Goal: Information Seeking & Learning: Learn about a topic

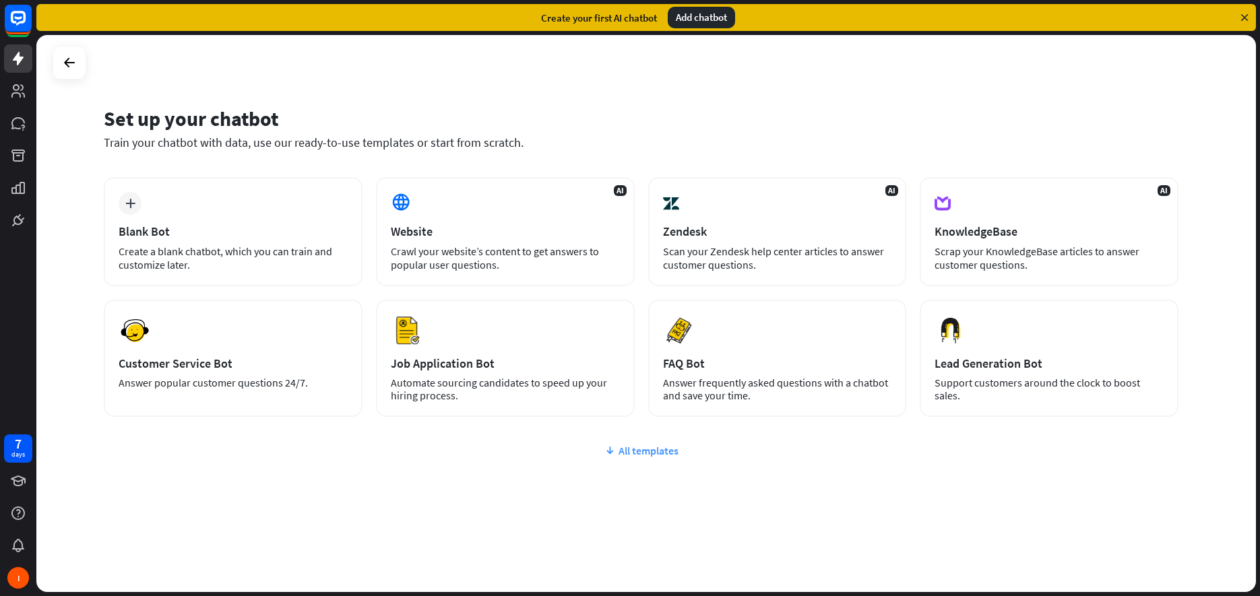
click at [638, 453] on div "All templates" at bounding box center [641, 450] width 1075 height 13
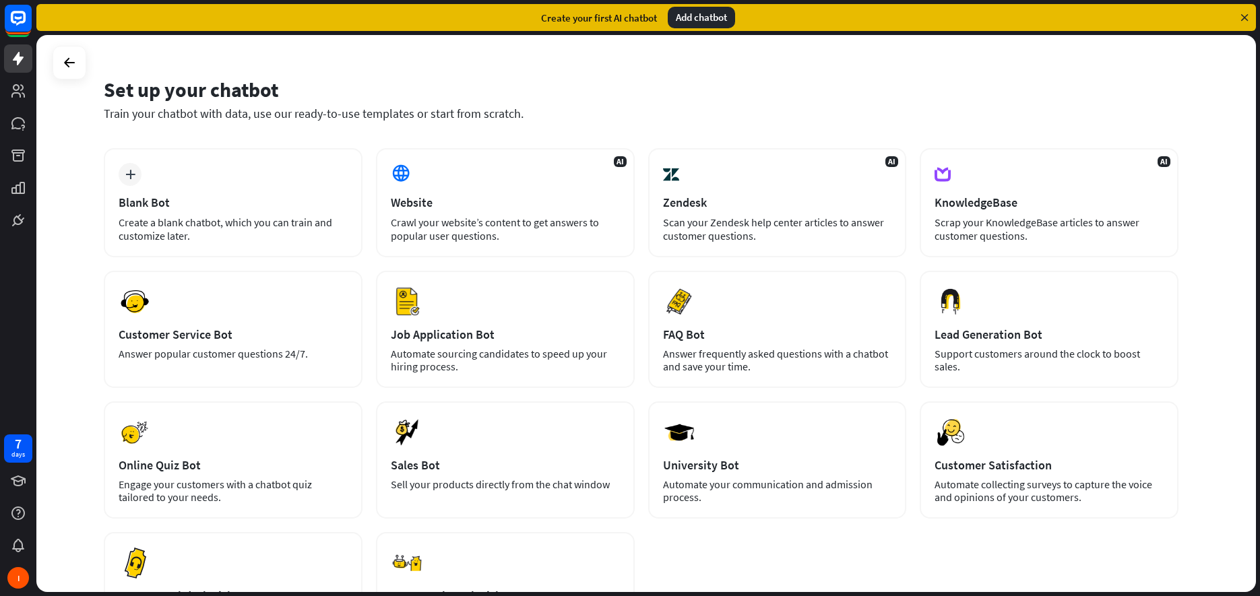
scroll to position [19, 0]
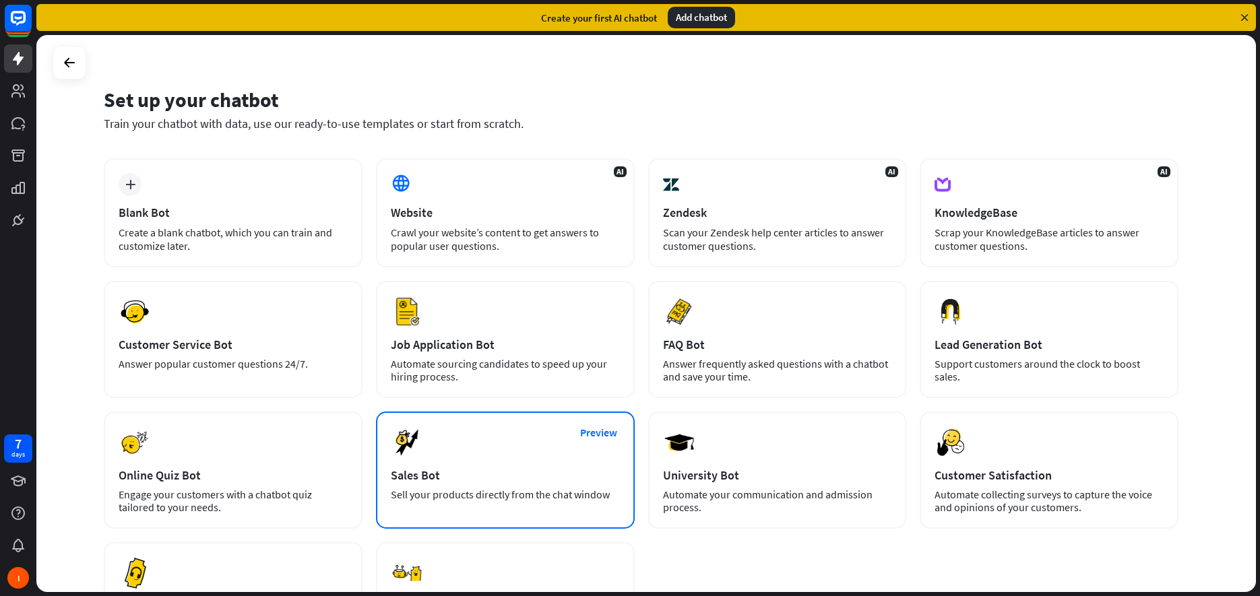
click at [514, 495] on div "Sell your products directly from the chat window" at bounding box center [505, 495] width 229 height 13
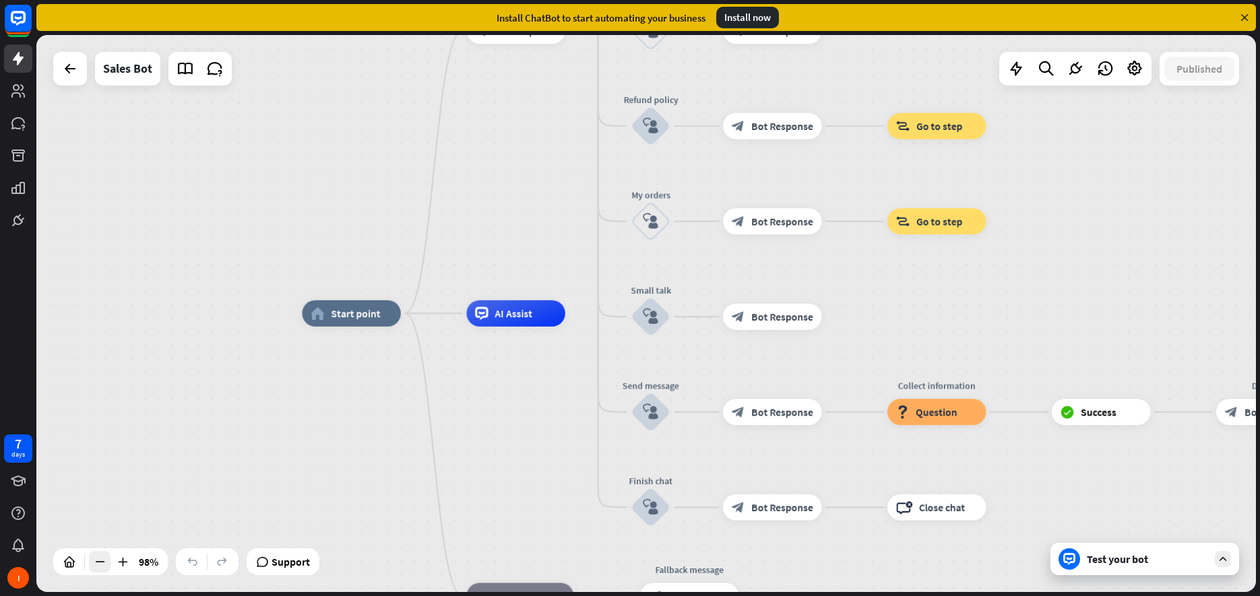
click at [100, 563] on icon at bounding box center [99, 561] width 13 height 13
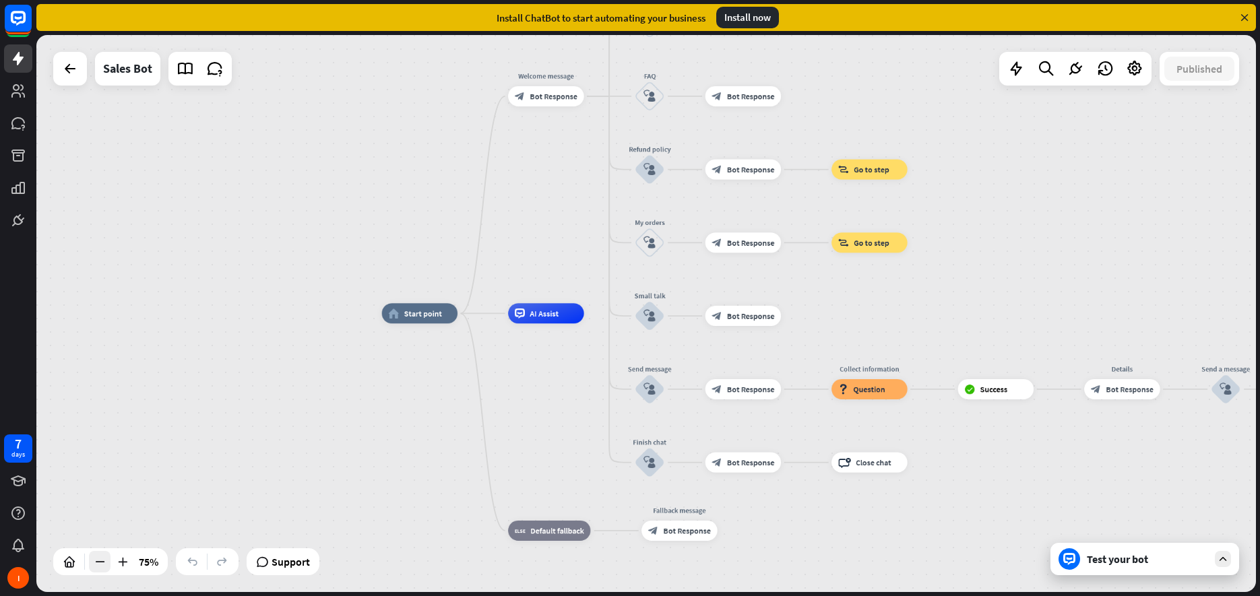
click at [100, 563] on icon at bounding box center [99, 561] width 13 height 13
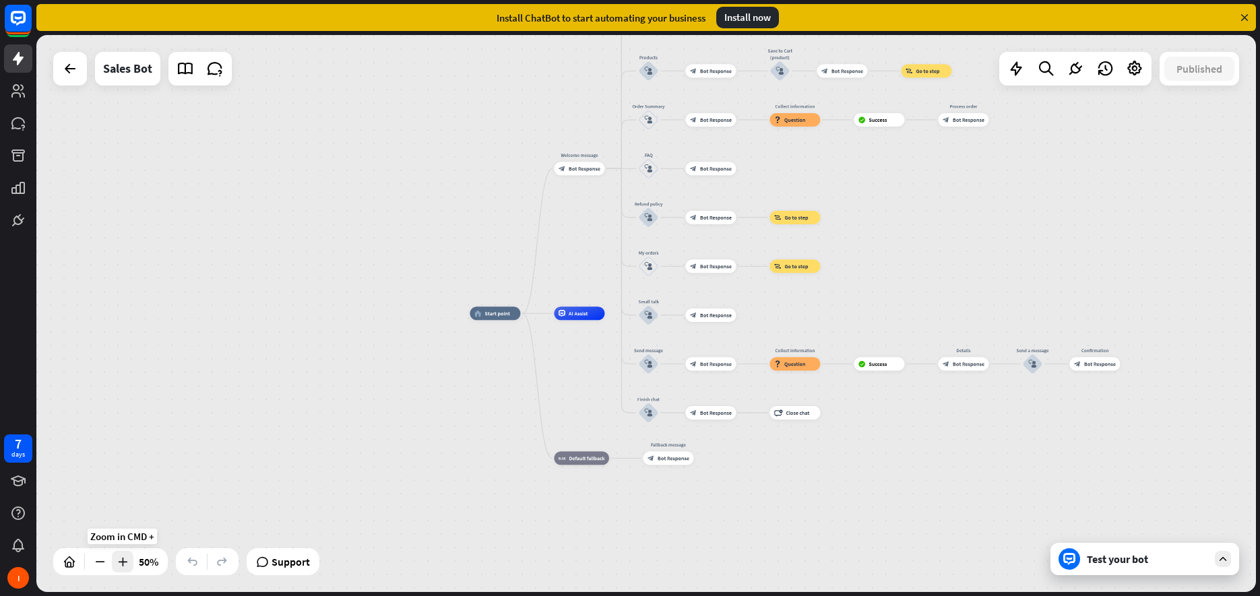
click at [127, 563] on icon at bounding box center [122, 561] width 13 height 13
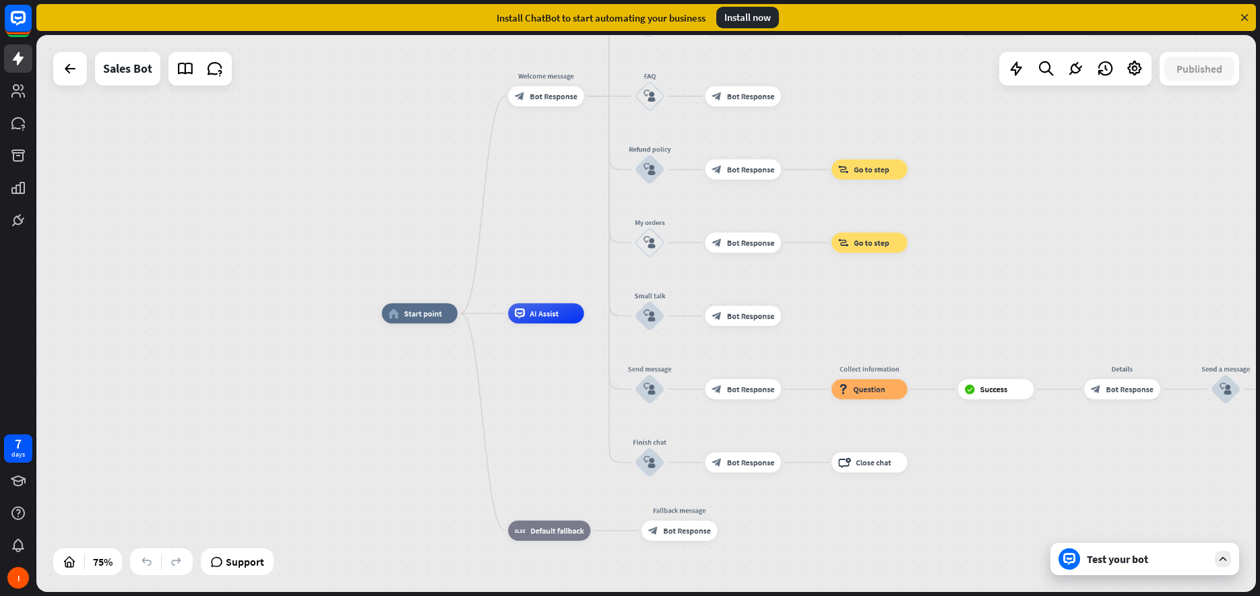
click at [1063, 524] on div "home_2 Start point Welcome message block_bot_response Bot Response Main menu bl…" at bounding box center [839, 522] width 915 height 418
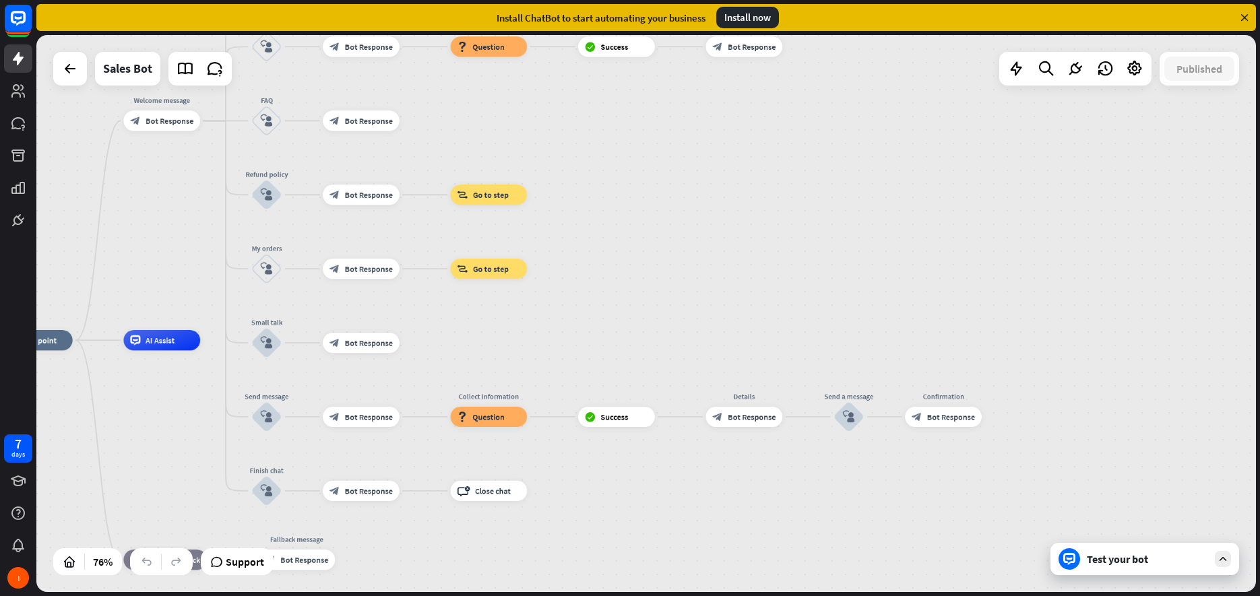
drag, startPoint x: 964, startPoint y: 472, endPoint x: 586, endPoint y: 501, distance: 379.8
click at [586, 501] on div "home_2 Start point Welcome message block_bot_response Bot Response Main menu bl…" at bounding box center [458, 551] width 925 height 423
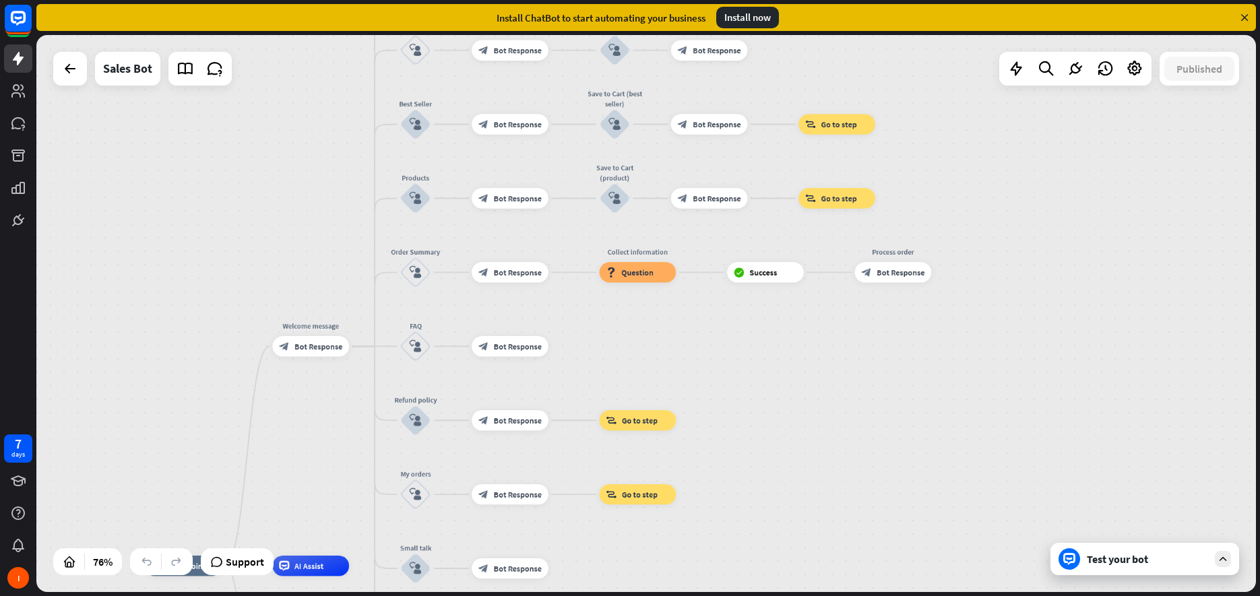
drag, startPoint x: 681, startPoint y: 264, endPoint x: 826, endPoint y: 445, distance: 232.5
click at [830, 491] on div "home_2 Start point Welcome message block_bot_response Bot Response Main menu bl…" at bounding box center [646, 313] width 1220 height 557
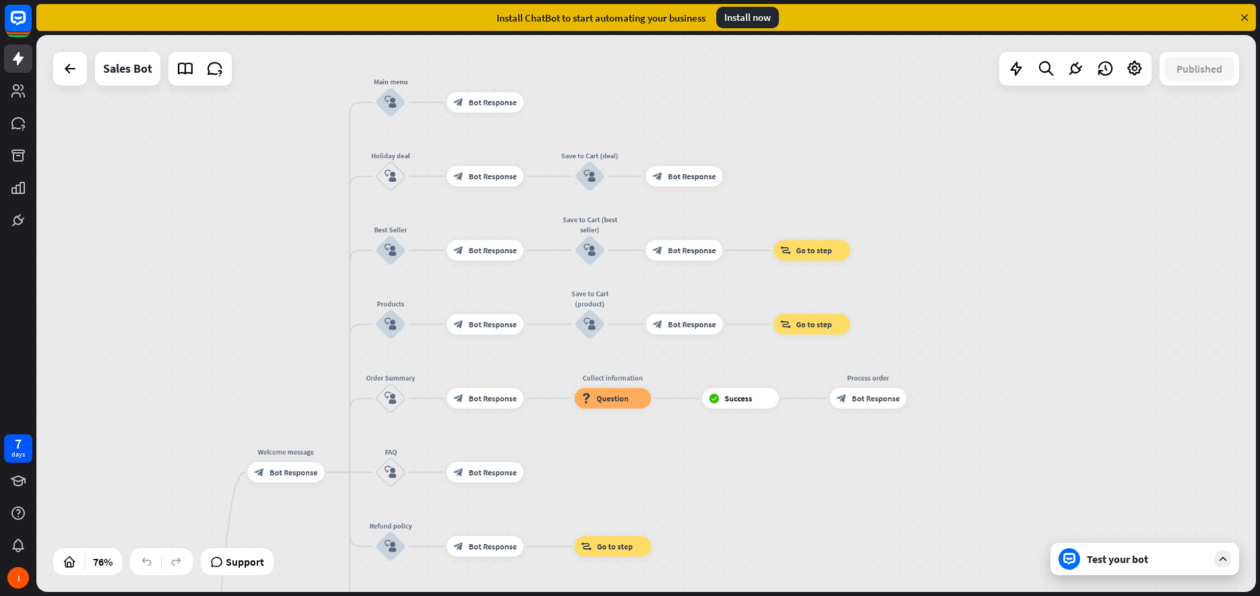
drag, startPoint x: 840, startPoint y: 364, endPoint x: 815, endPoint y: 490, distance: 128.5
click at [815, 490] on div "home_2 Start point Welcome message block_bot_response Bot Response Main menu bl…" at bounding box center [646, 313] width 1220 height 557
click at [1138, 563] on div "Test your bot" at bounding box center [1147, 559] width 121 height 13
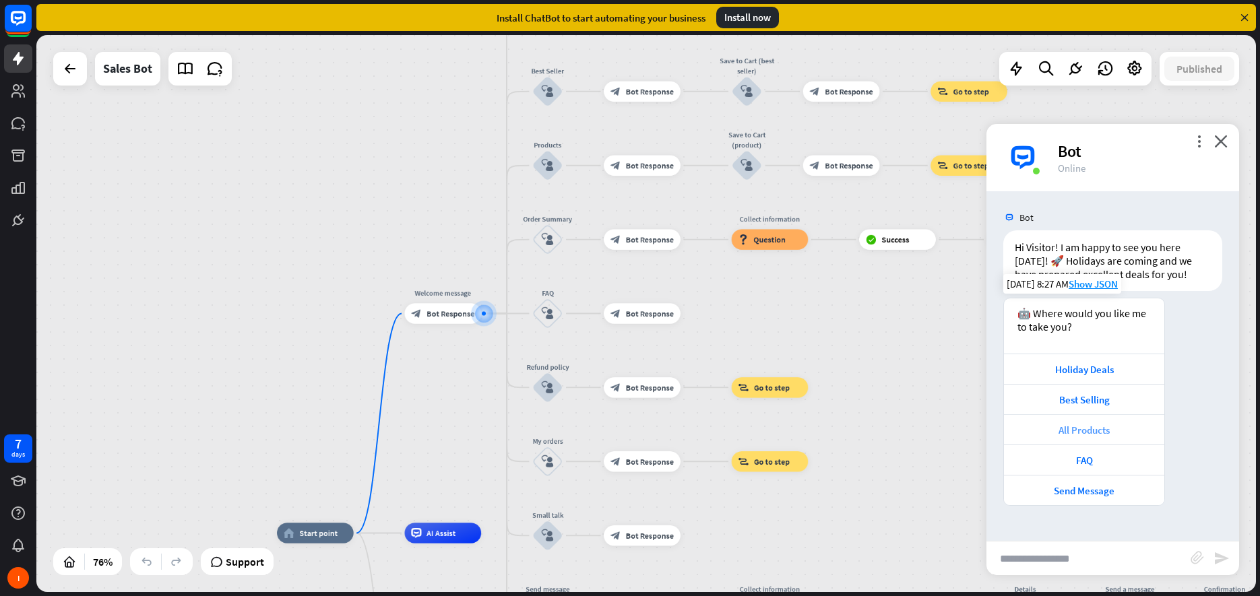
click at [1086, 426] on div "All Products" at bounding box center [1084, 430] width 147 height 13
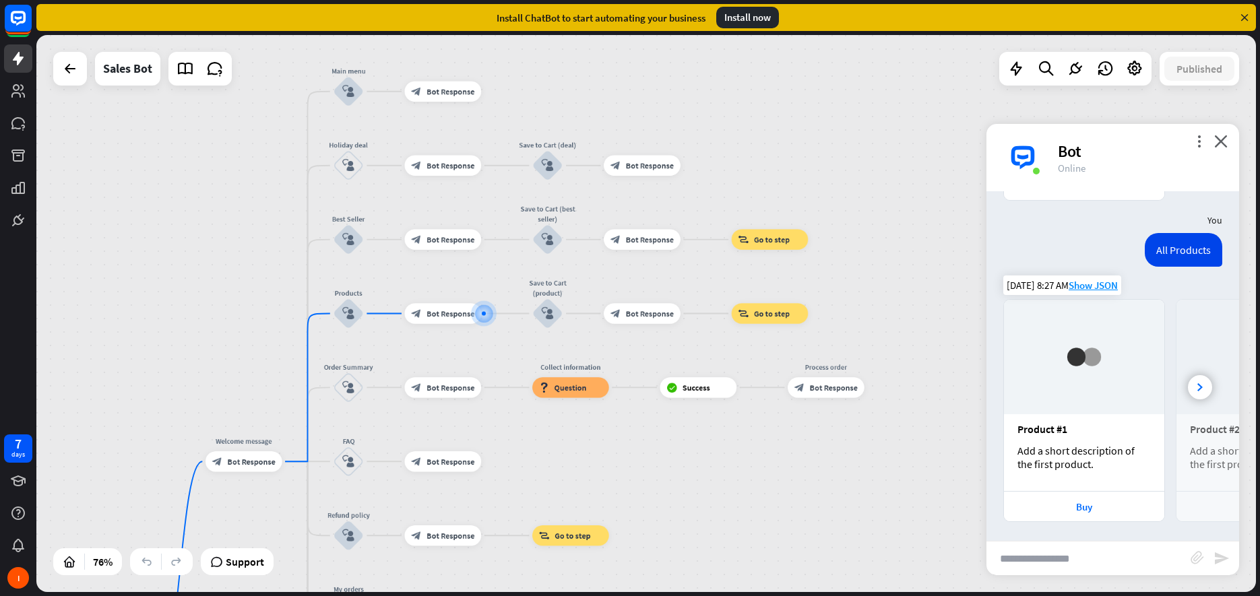
scroll to position [307, 0]
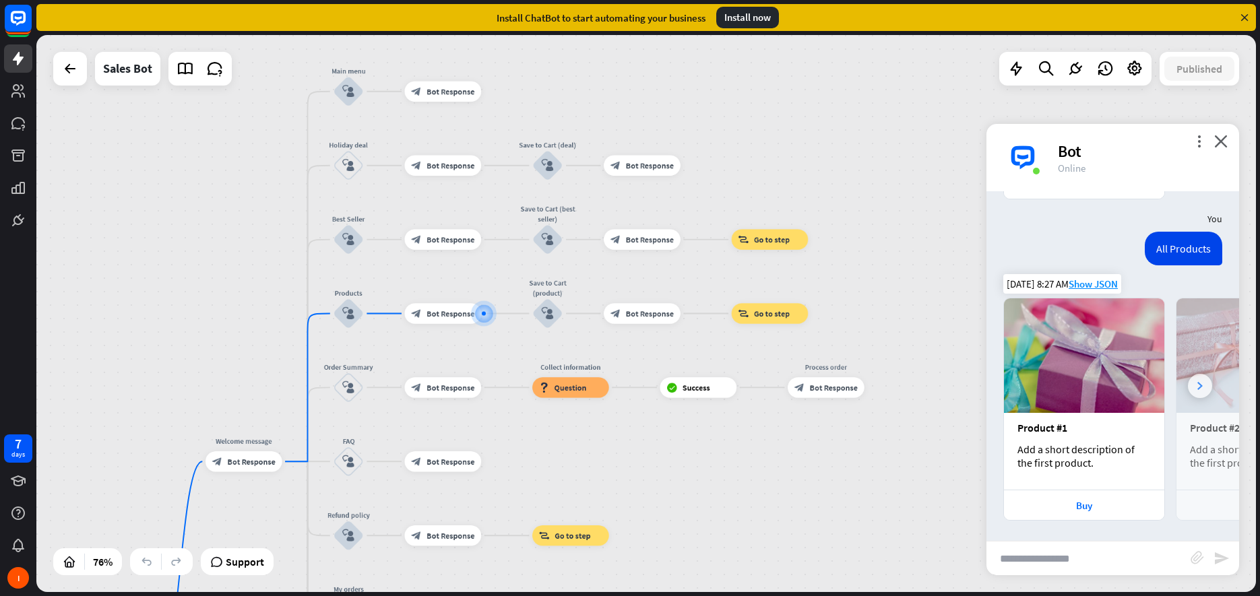
click at [1193, 388] on div at bounding box center [1200, 386] width 24 height 24
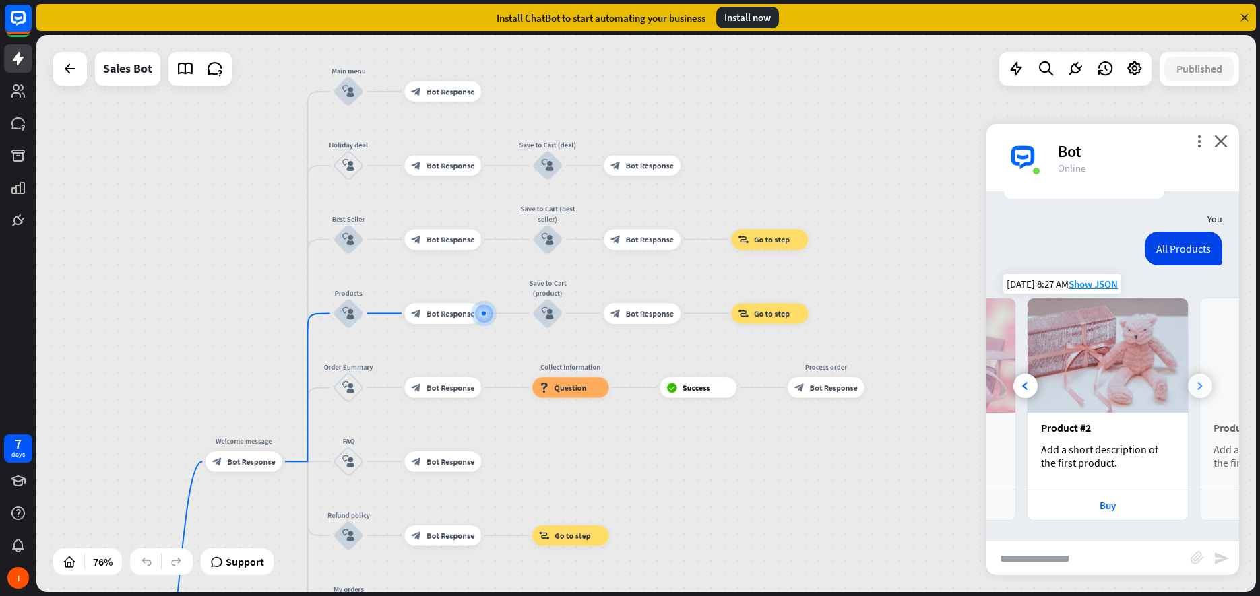
click at [1193, 388] on div at bounding box center [1200, 386] width 24 height 24
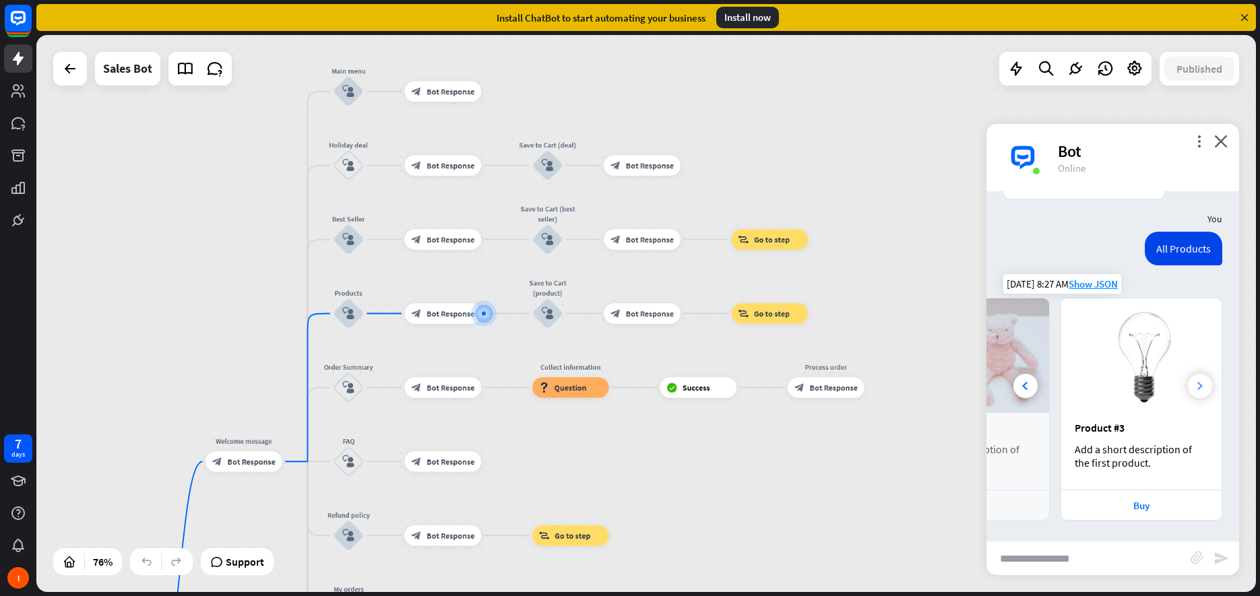
scroll to position [0, 298]
click at [1193, 388] on img at bounding box center [1141, 356] width 160 height 115
click at [1026, 392] on div at bounding box center [1026, 386] width 24 height 24
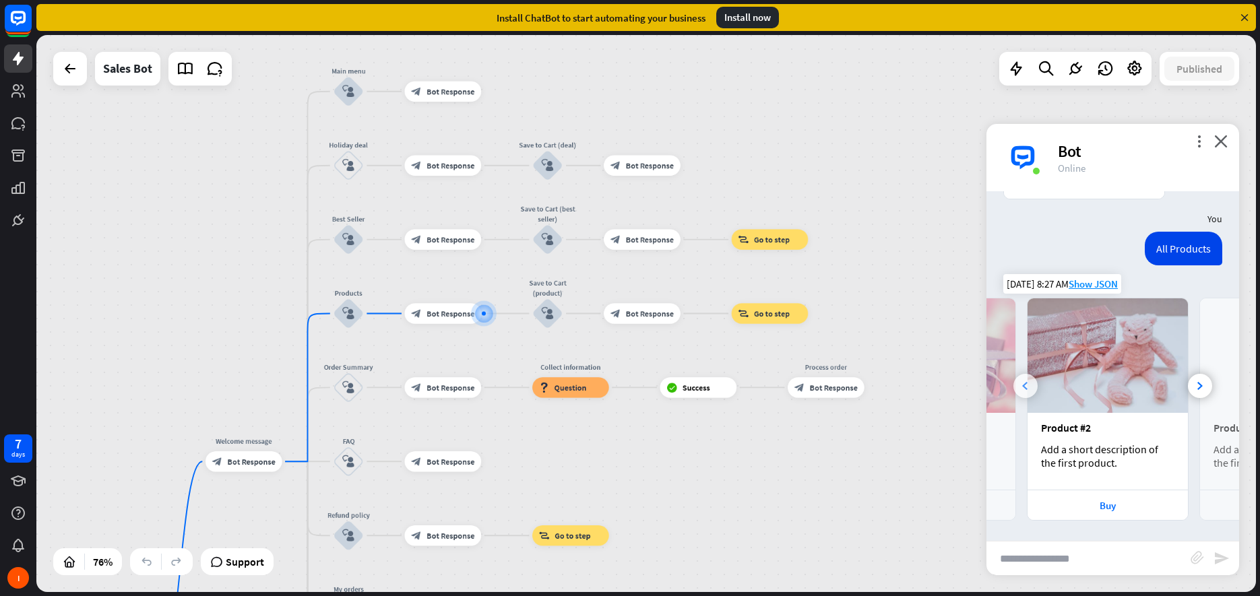
click at [1026, 392] on div at bounding box center [1026, 386] width 24 height 24
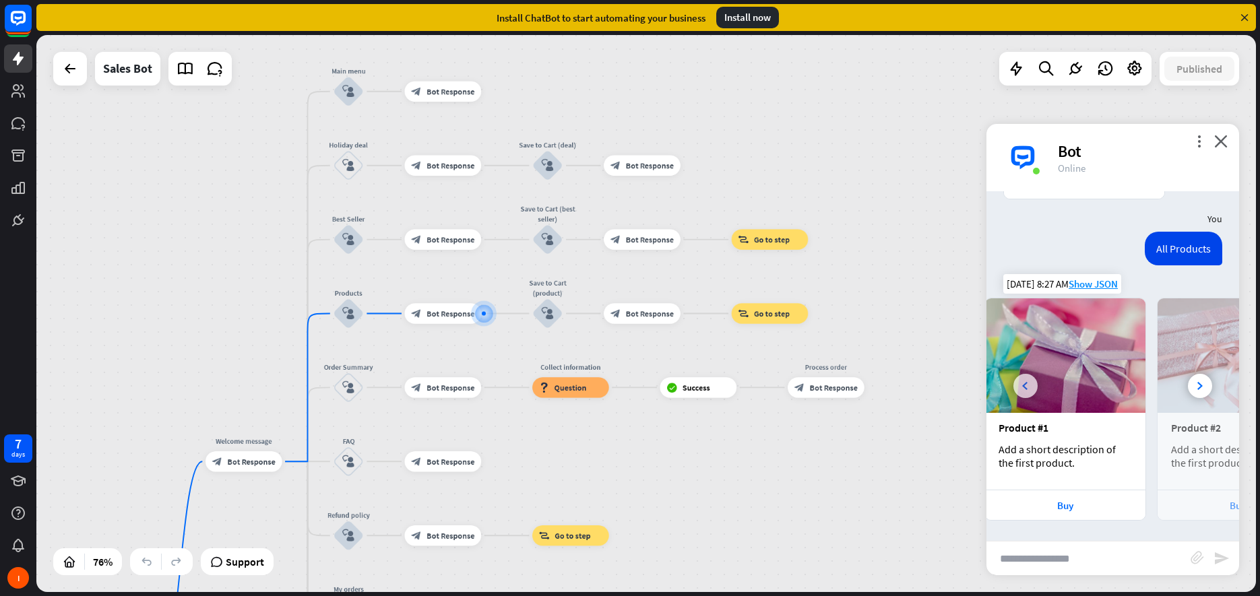
scroll to position [0, 0]
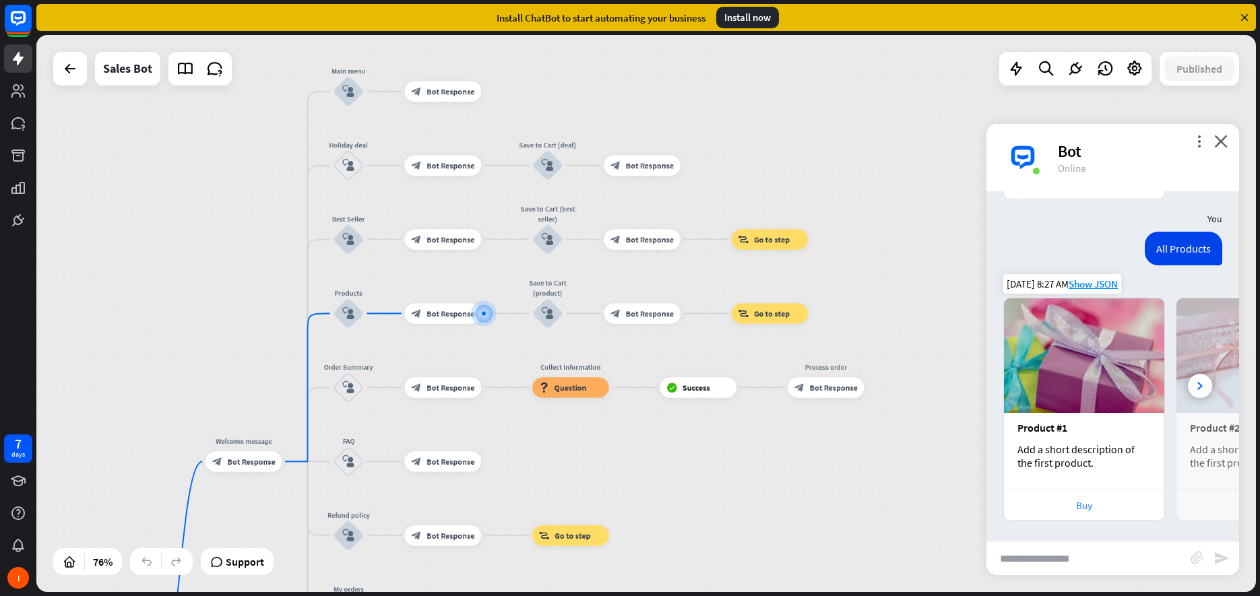
click at [1082, 507] on div "Buy" at bounding box center [1084, 505] width 147 height 13
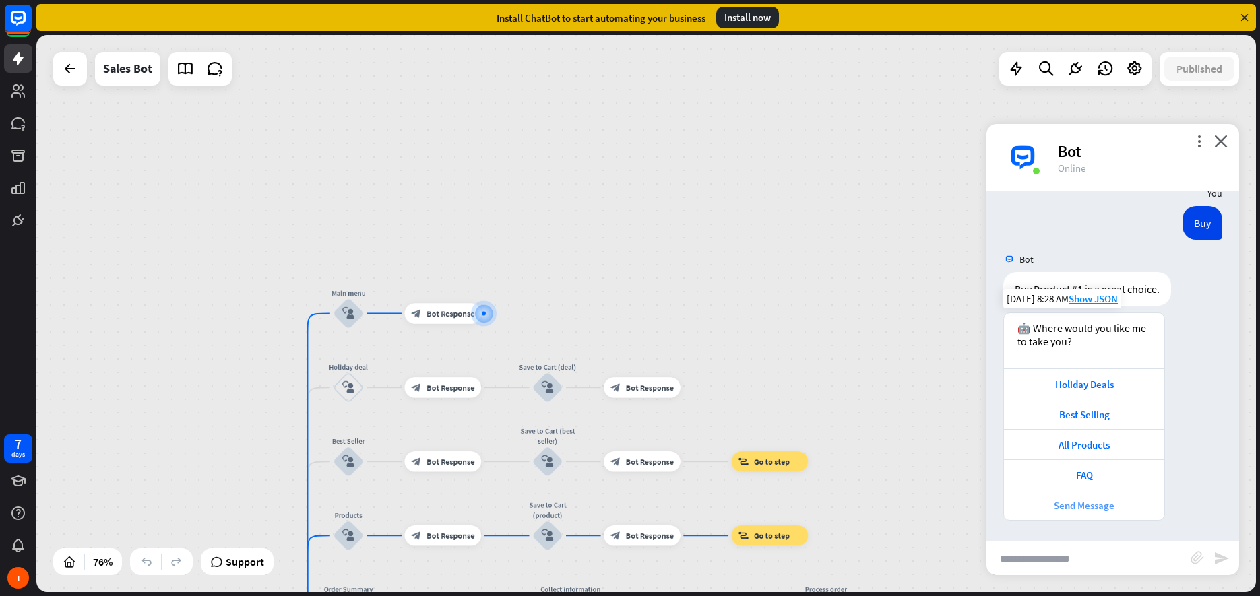
scroll to position [654, 0]
click at [1086, 386] on div "Holiday Deals" at bounding box center [1084, 384] width 147 height 13
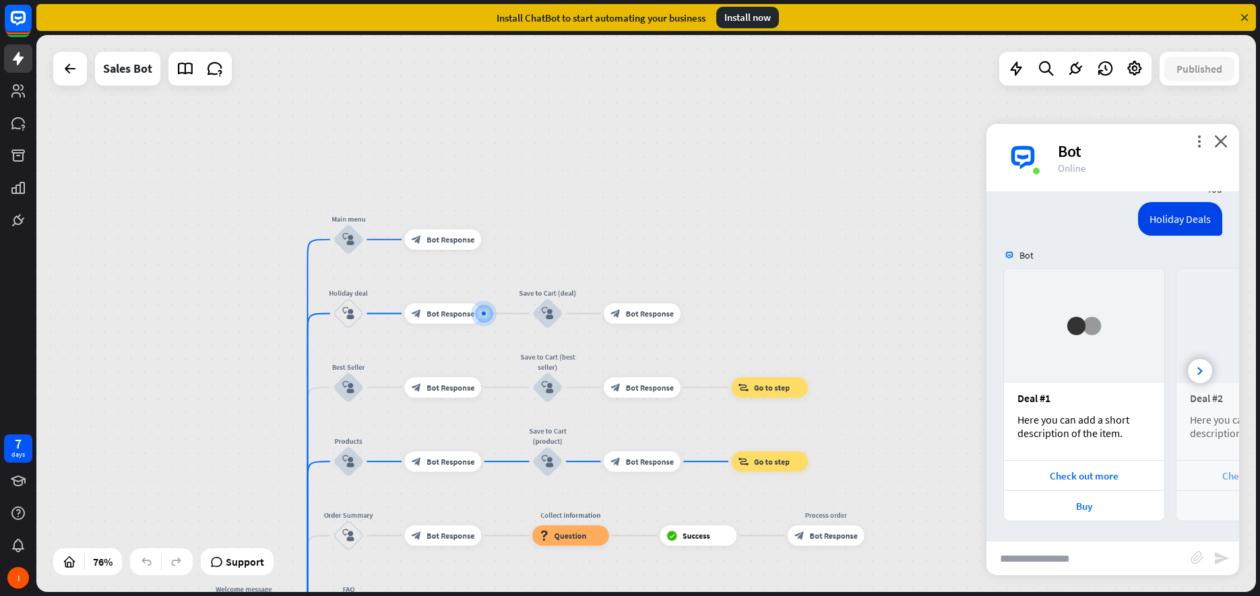
scroll to position [1005, 0]
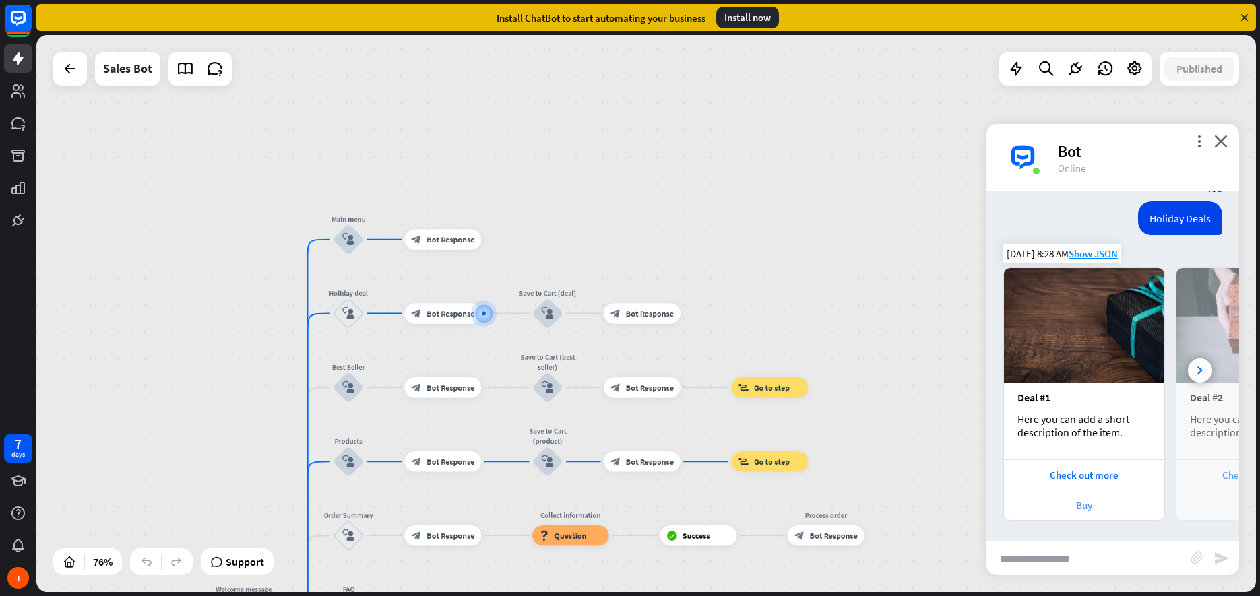
click at [1083, 508] on div "Buy" at bounding box center [1084, 505] width 147 height 13
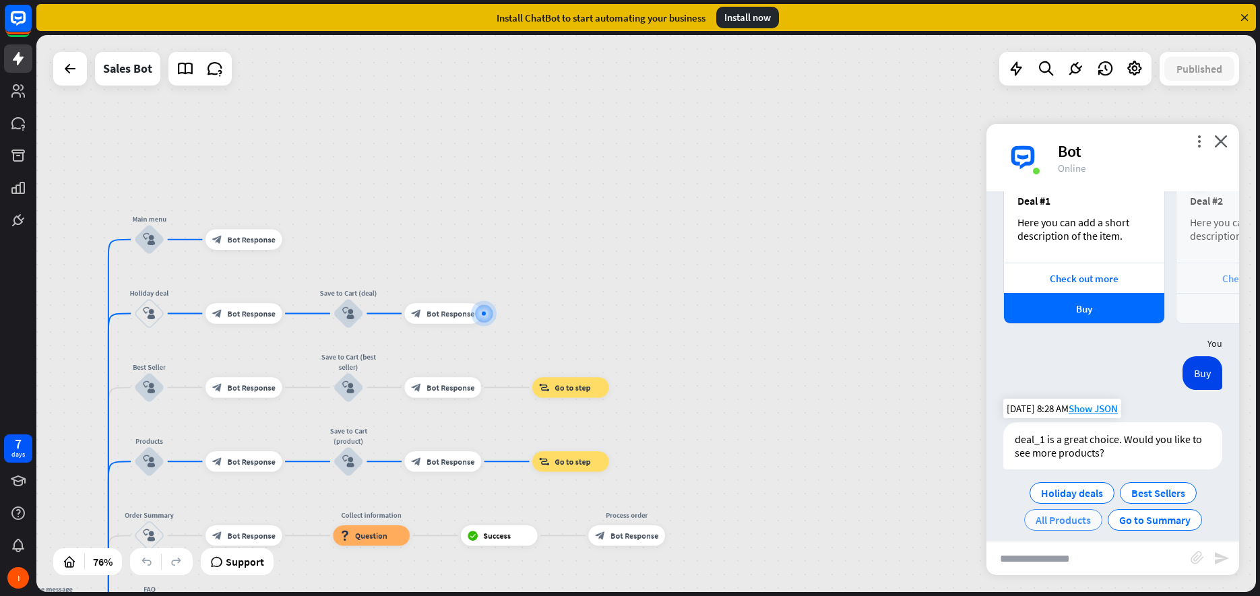
scroll to position [1215, 0]
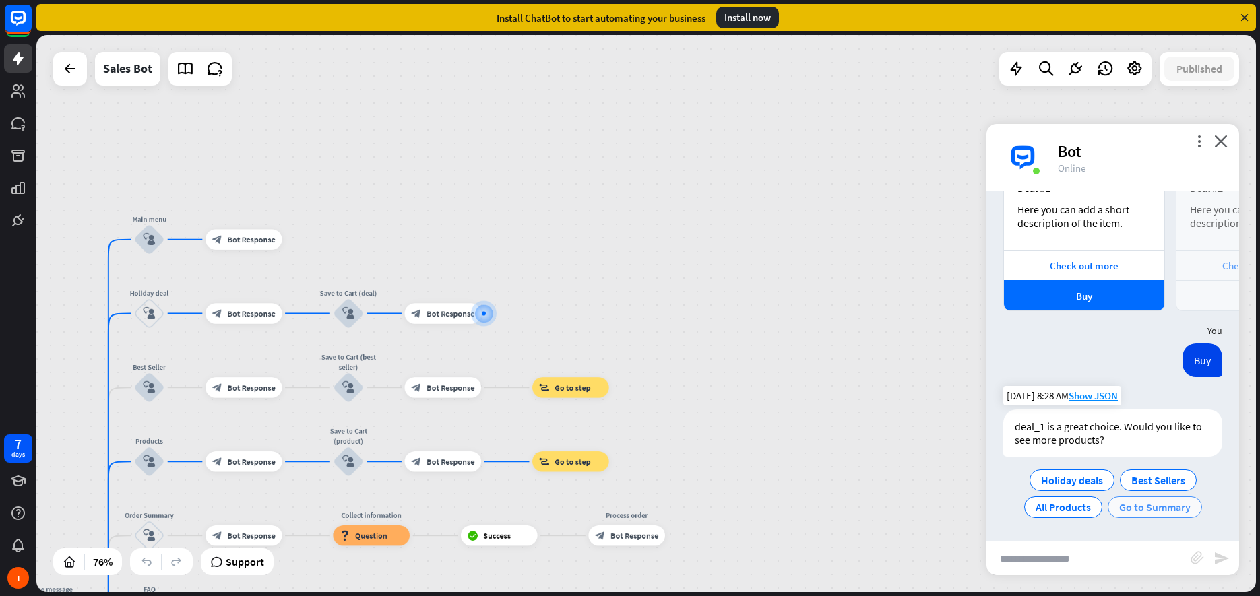
click at [1135, 506] on span "Go to Summary" at bounding box center [1154, 507] width 71 height 13
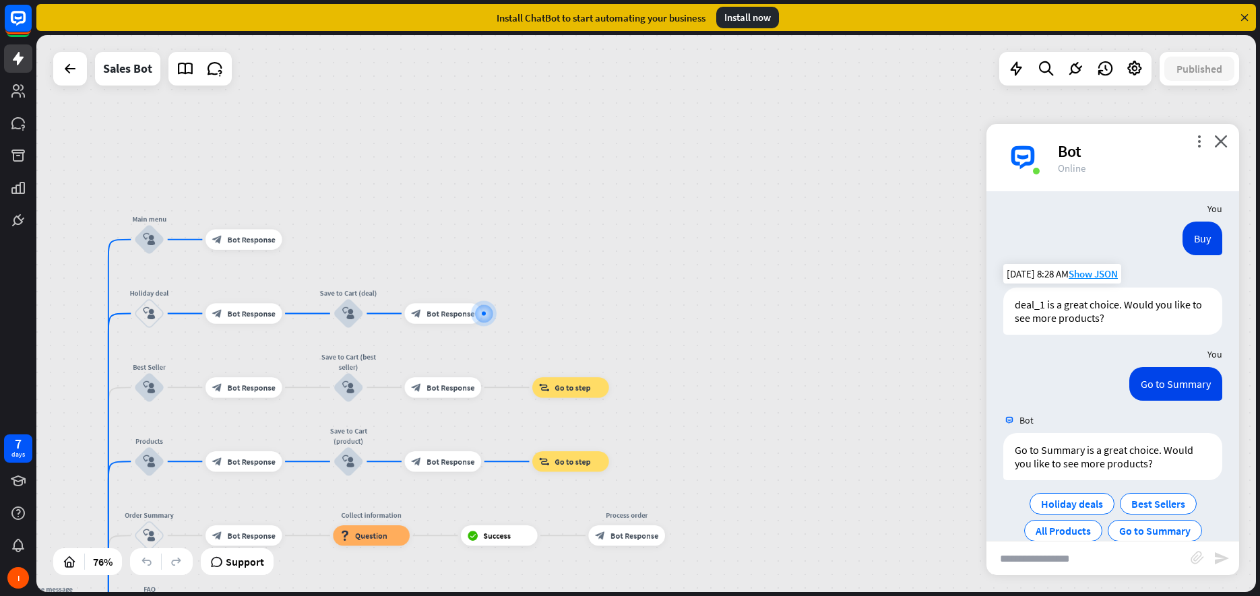
scroll to position [1361, 0]
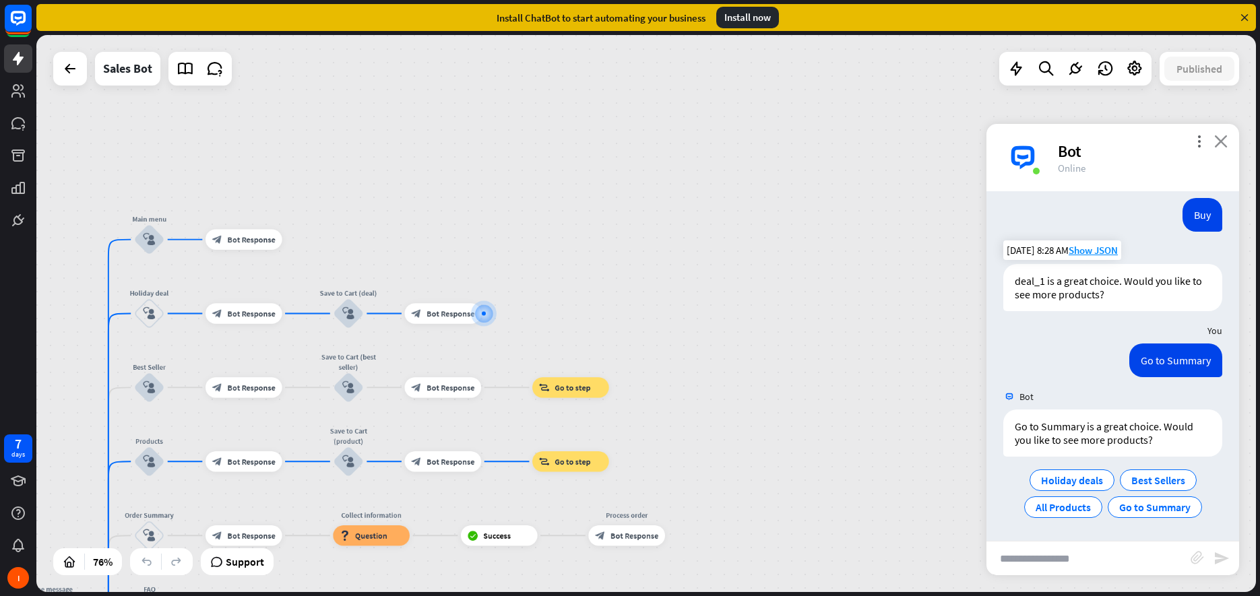
click at [1220, 140] on icon "close" at bounding box center [1220, 141] width 13 height 13
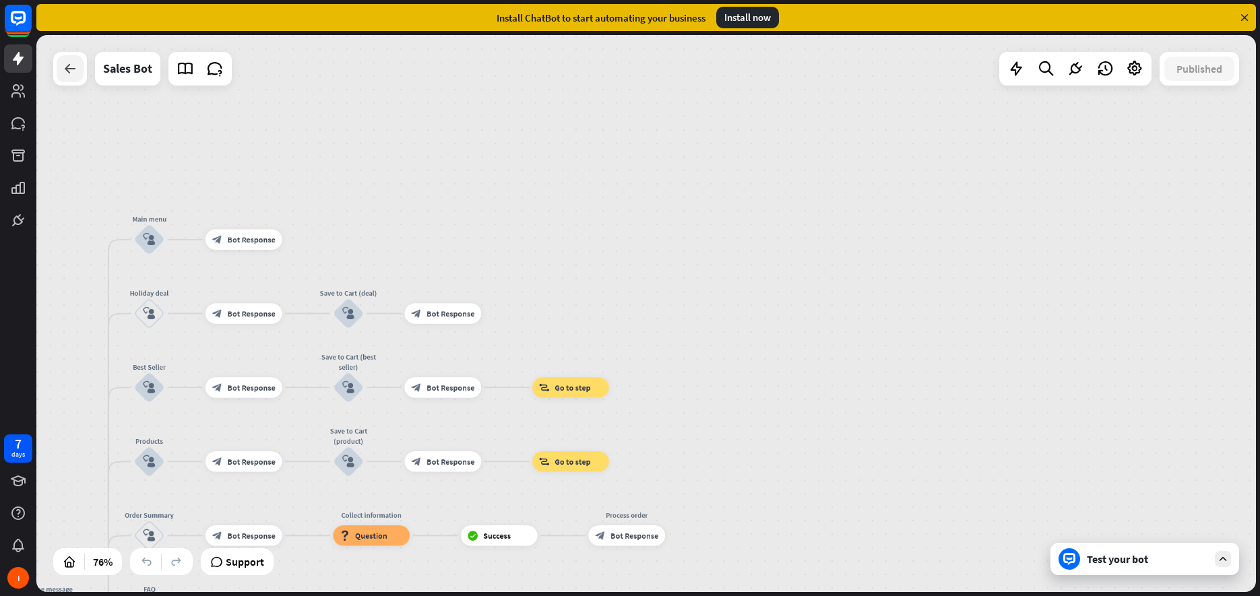
click at [75, 69] on icon at bounding box center [70, 69] width 16 height 16
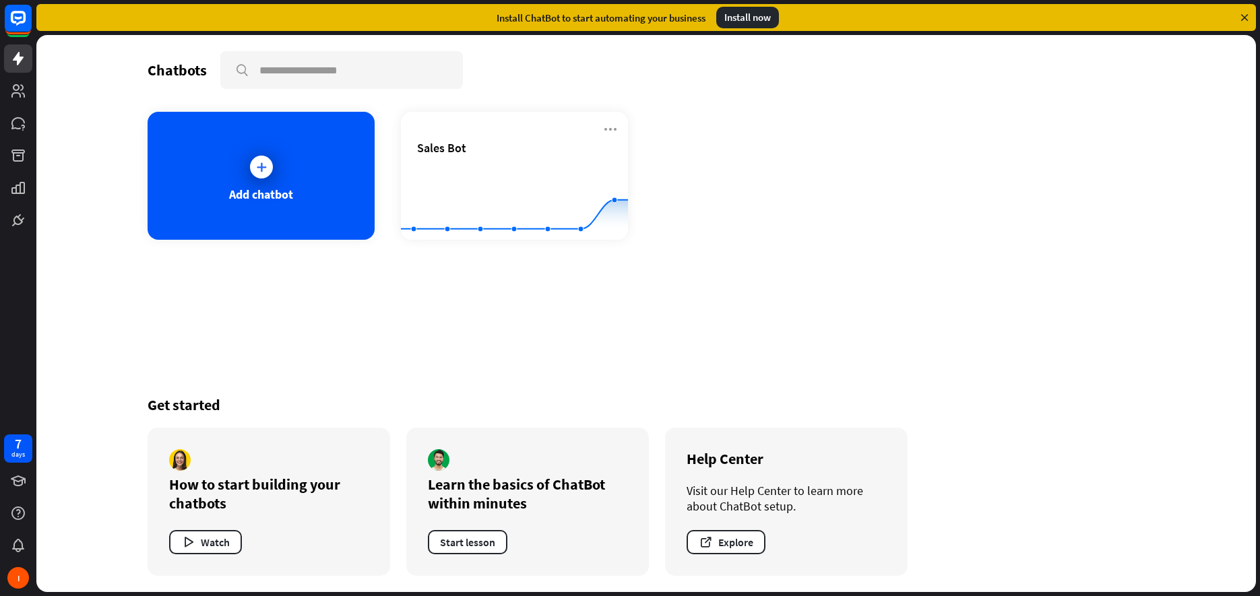
click at [0, 0] on icon at bounding box center [0, 0] width 0 height 0
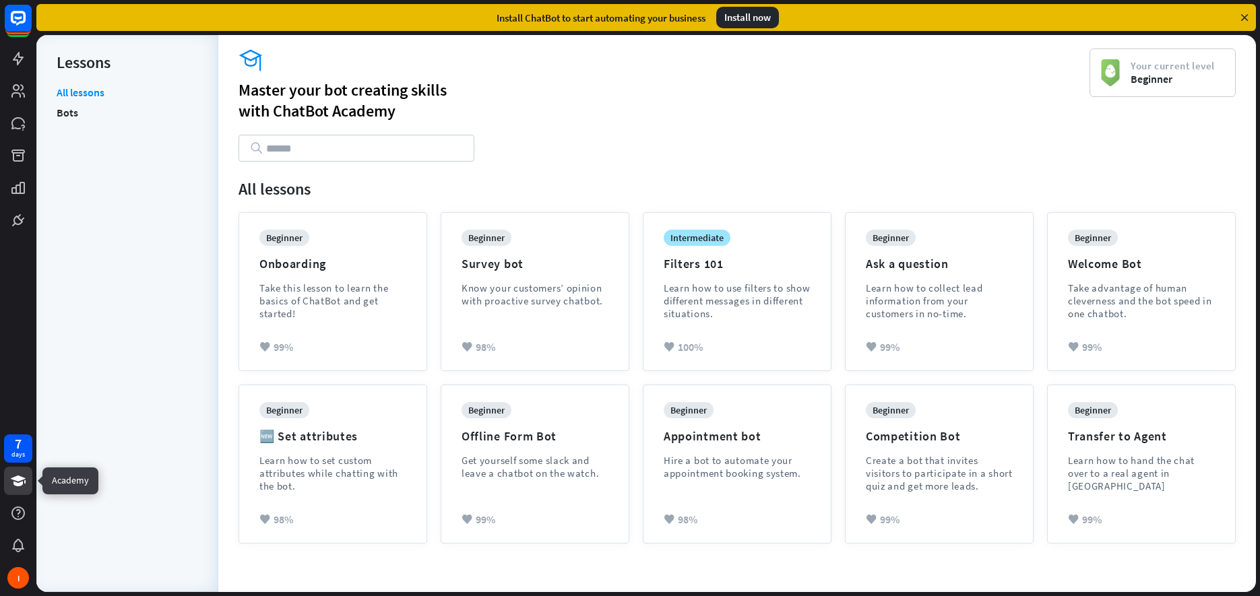
click at [1252, 143] on div "academy Master your bot creating skills with ChatBot Academy Your current level…" at bounding box center [737, 300] width 1038 height 502
click at [67, 111] on link "Bots" at bounding box center [68, 112] width 22 height 20
click at [18, 222] on div at bounding box center [18, 220] width 16 height 16
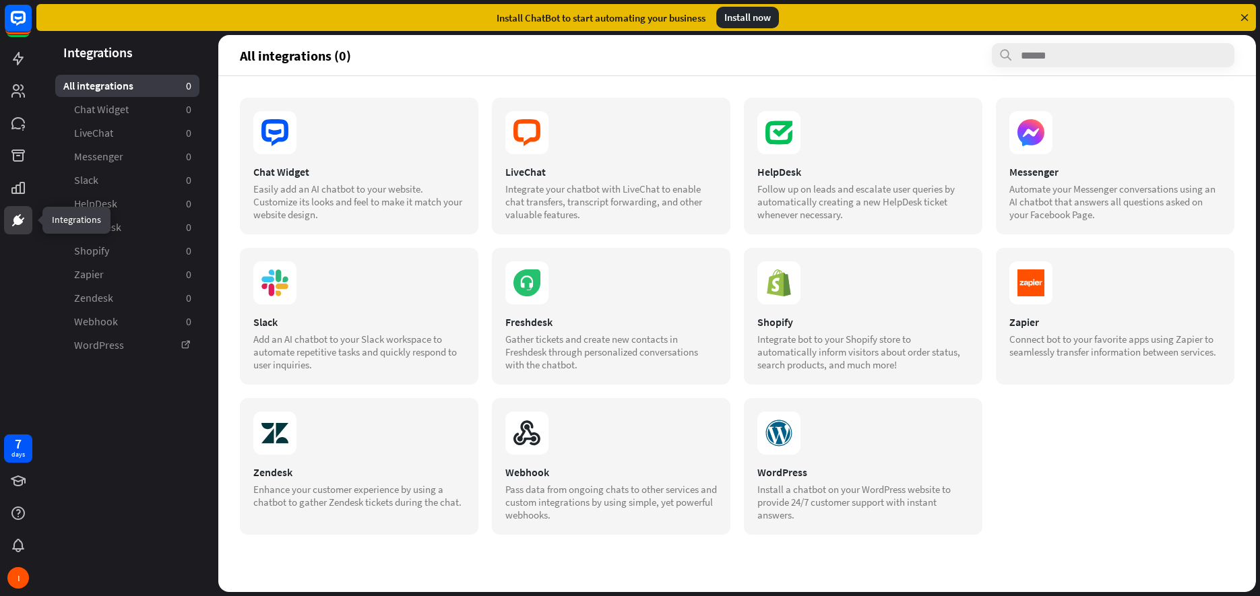
click at [567, 175] on div "LiveChat" at bounding box center [611, 171] width 212 height 13
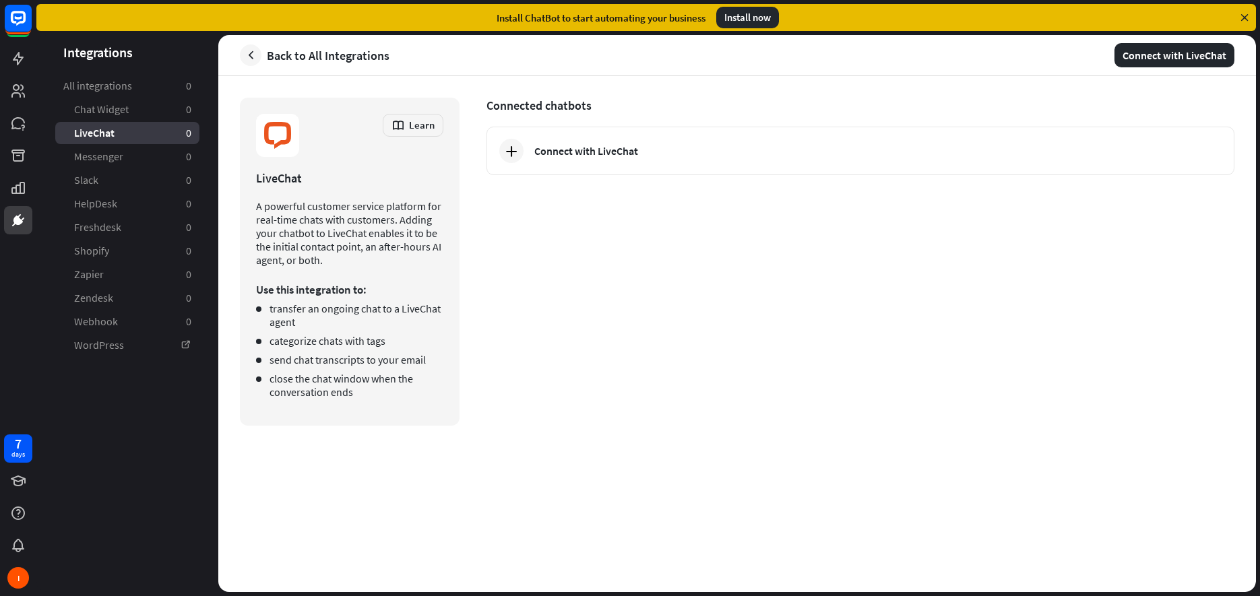
click at [516, 154] on icon at bounding box center [511, 151] width 16 height 16
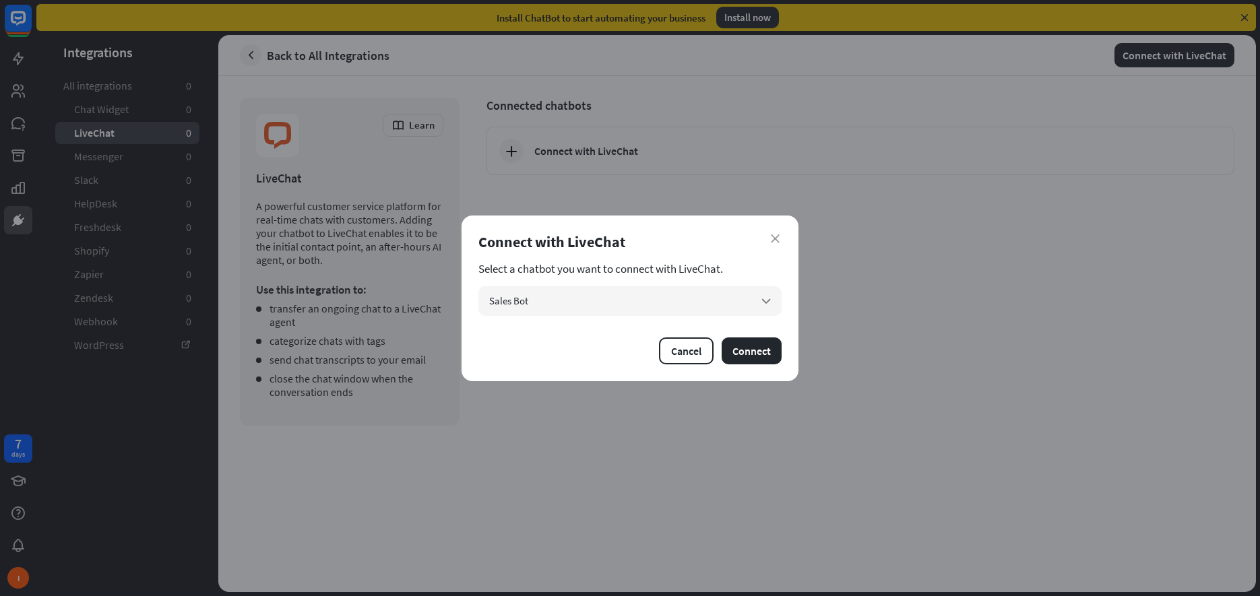
click at [760, 301] on icon "arrow_down" at bounding box center [766, 301] width 15 height 15
click at [776, 238] on icon "close" at bounding box center [775, 239] width 9 height 9
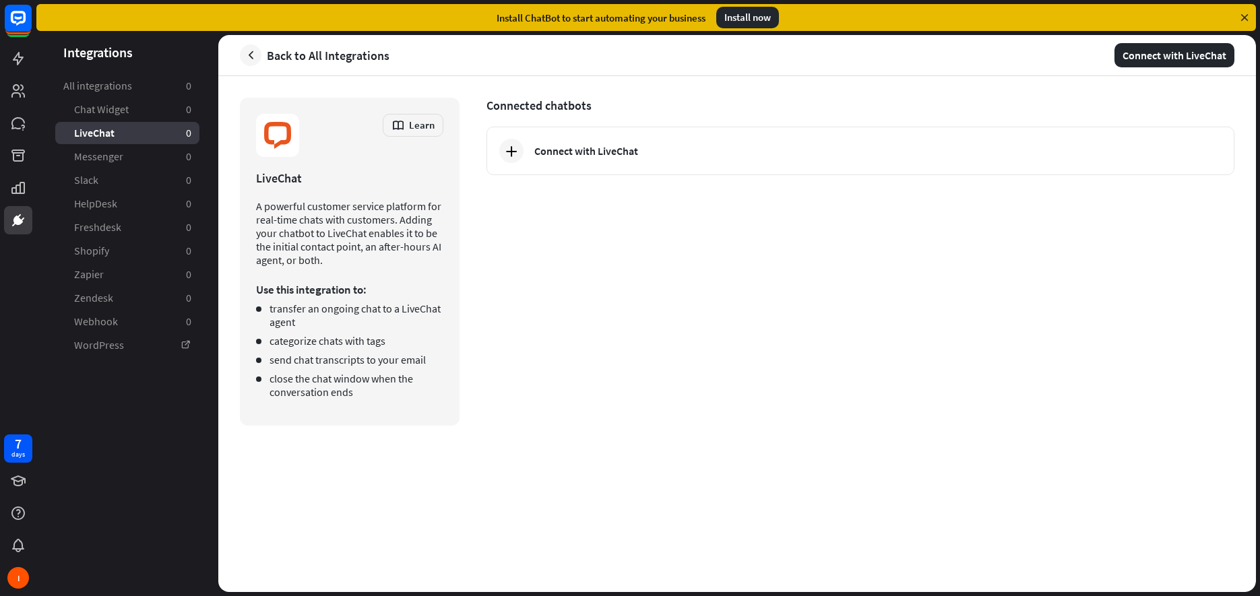
click at [251, 55] on icon "button" at bounding box center [251, 56] width 14 height 14
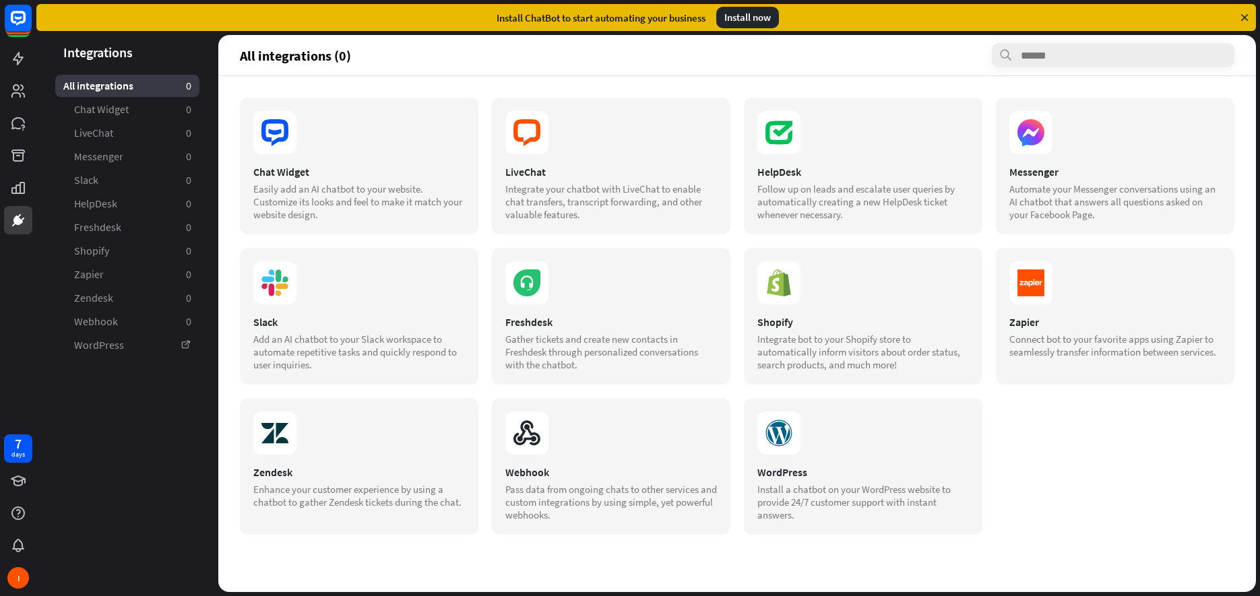
click at [625, 321] on div "Freshdesk" at bounding box center [611, 321] width 212 height 13
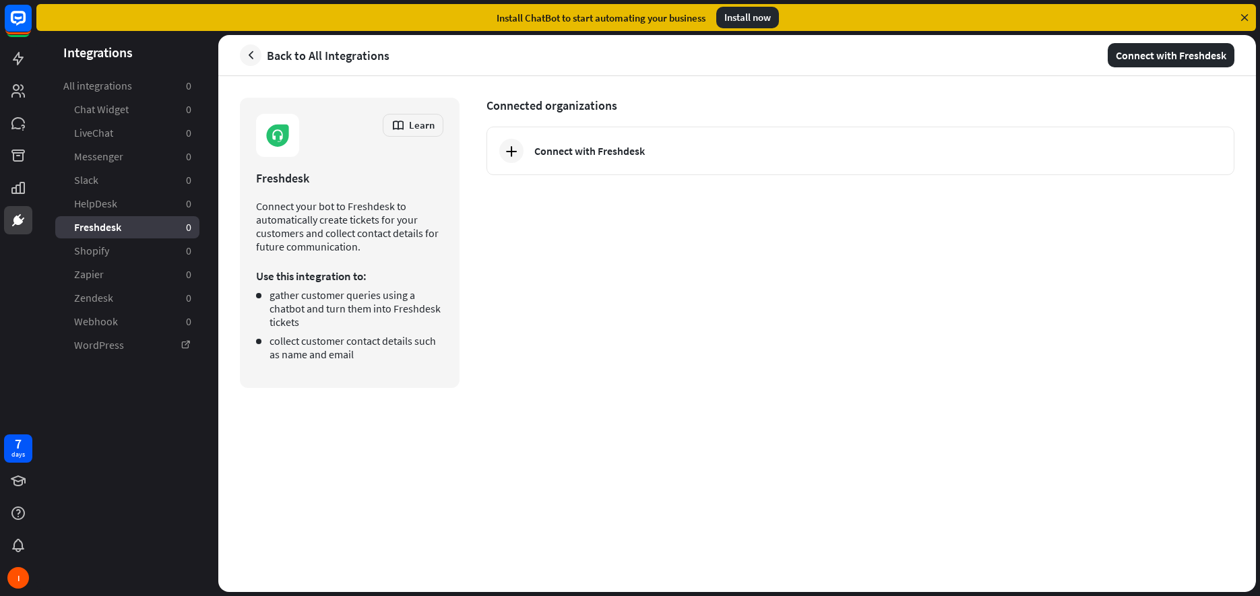
click at [511, 150] on icon at bounding box center [511, 151] width 16 height 16
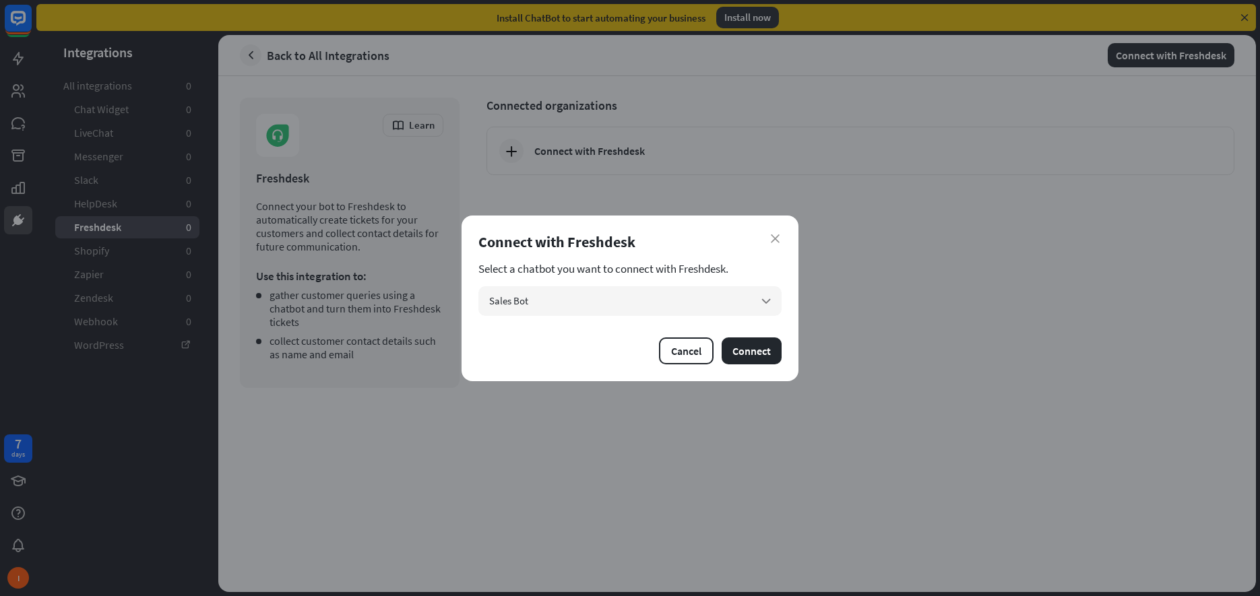
click at [687, 357] on button "Cancel" at bounding box center [686, 351] width 55 height 27
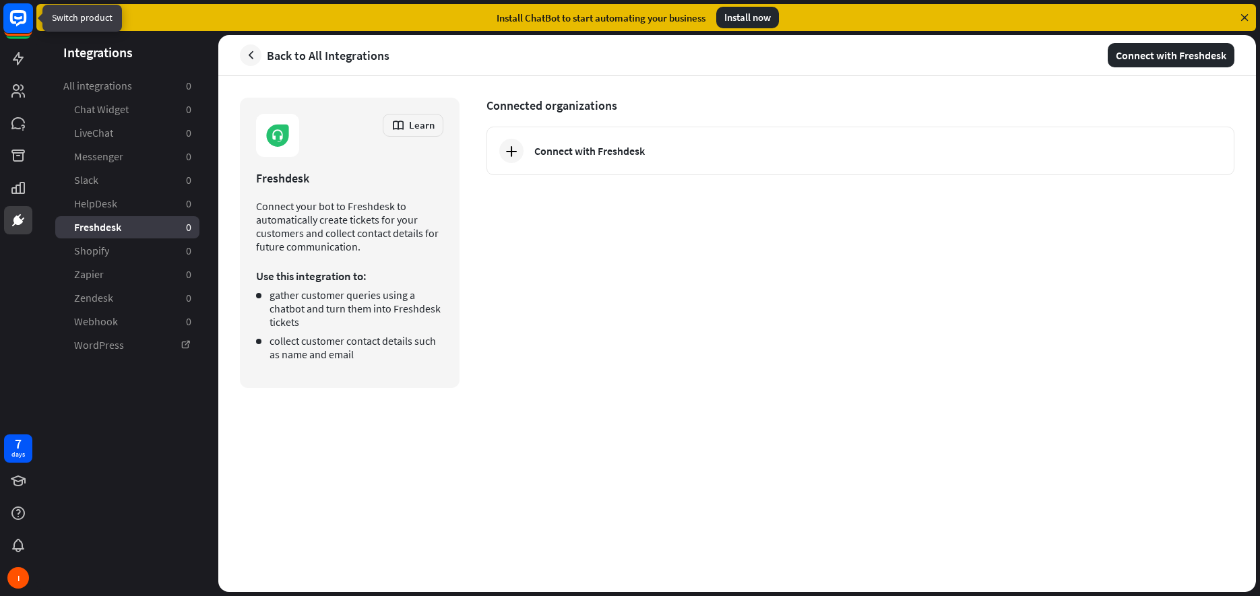
click at [21, 21] on rect at bounding box center [18, 18] width 30 height 30
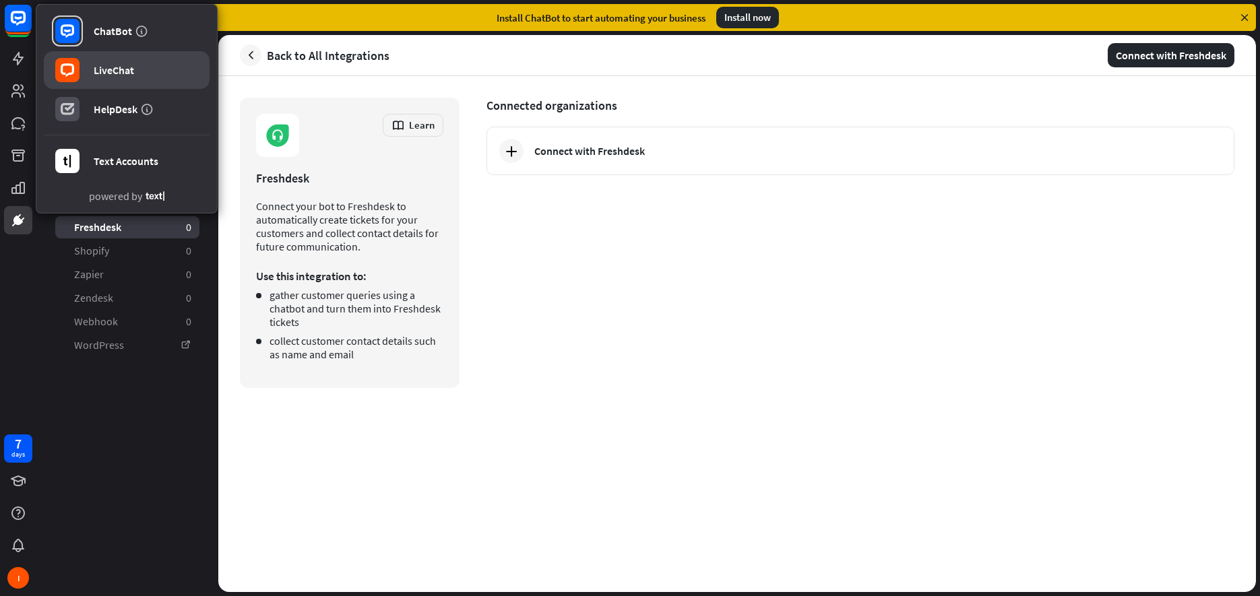
click at [106, 69] on div "LiveChat" at bounding box center [114, 69] width 40 height 13
